Goal: Transaction & Acquisition: Book appointment/travel/reservation

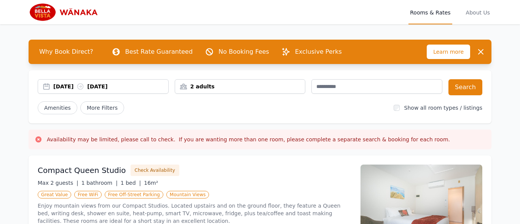
click at [116, 87] on div "[DATE] [DATE]" at bounding box center [110, 87] width 115 height 8
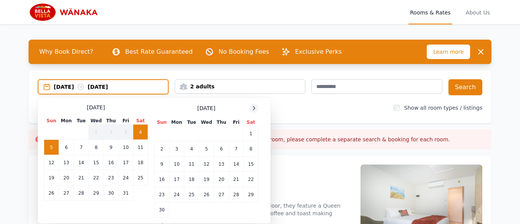
click at [257, 107] on div at bounding box center [253, 107] width 9 height 9
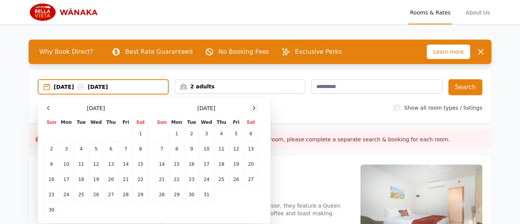
click at [257, 107] on div at bounding box center [253, 107] width 9 height 9
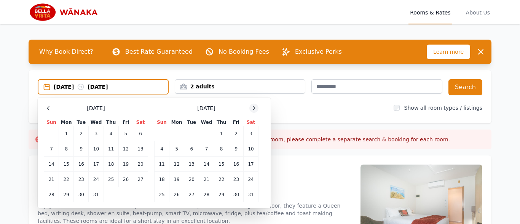
click at [257, 107] on div at bounding box center [253, 107] width 9 height 9
click at [252, 148] on td "14" at bounding box center [250, 148] width 15 height 15
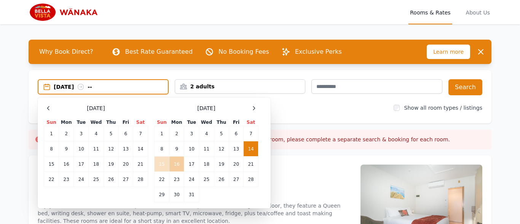
click at [176, 162] on td "16" at bounding box center [176, 163] width 15 height 15
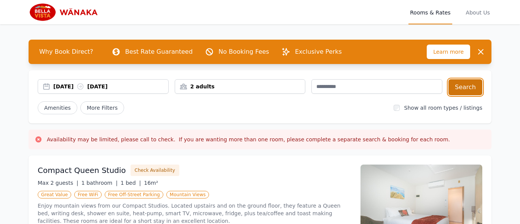
click at [455, 89] on button "Search" at bounding box center [465, 87] width 34 height 16
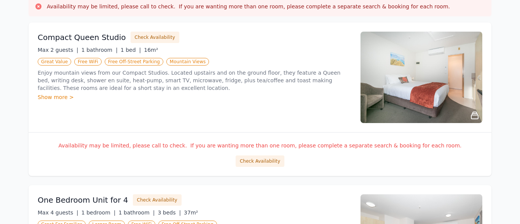
scroll to position [135, 0]
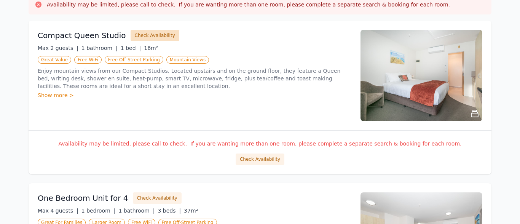
click at [147, 37] on button "Check Availability" at bounding box center [154, 35] width 49 height 11
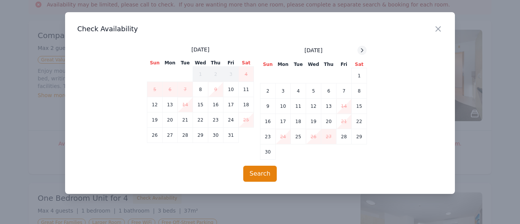
click at [359, 48] on icon at bounding box center [362, 50] width 6 height 6
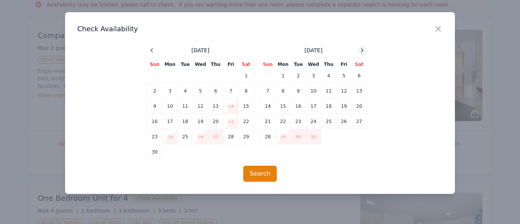
click at [359, 48] on icon at bounding box center [362, 50] width 6 height 6
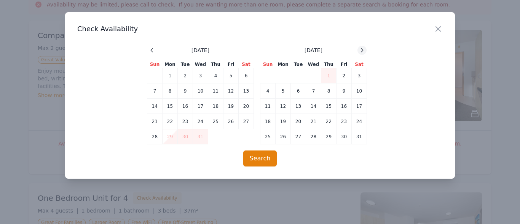
click at [359, 48] on icon at bounding box center [362, 50] width 6 height 6
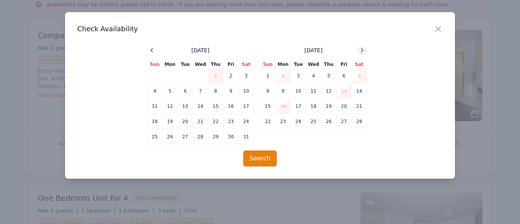
click at [359, 48] on icon at bounding box center [362, 50] width 6 height 6
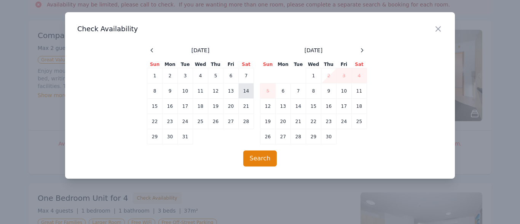
click at [248, 89] on td "14" at bounding box center [245, 90] width 15 height 15
click at [170, 108] on td "16" at bounding box center [169, 106] width 15 height 15
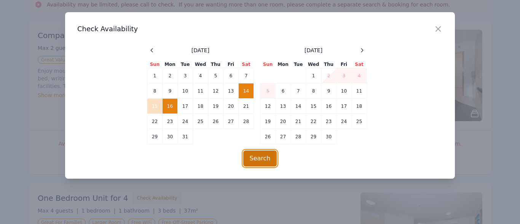
click at [265, 159] on button "Search" at bounding box center [260, 158] width 34 height 16
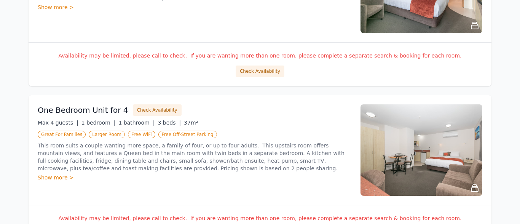
scroll to position [0, 0]
